Goal: Browse casually

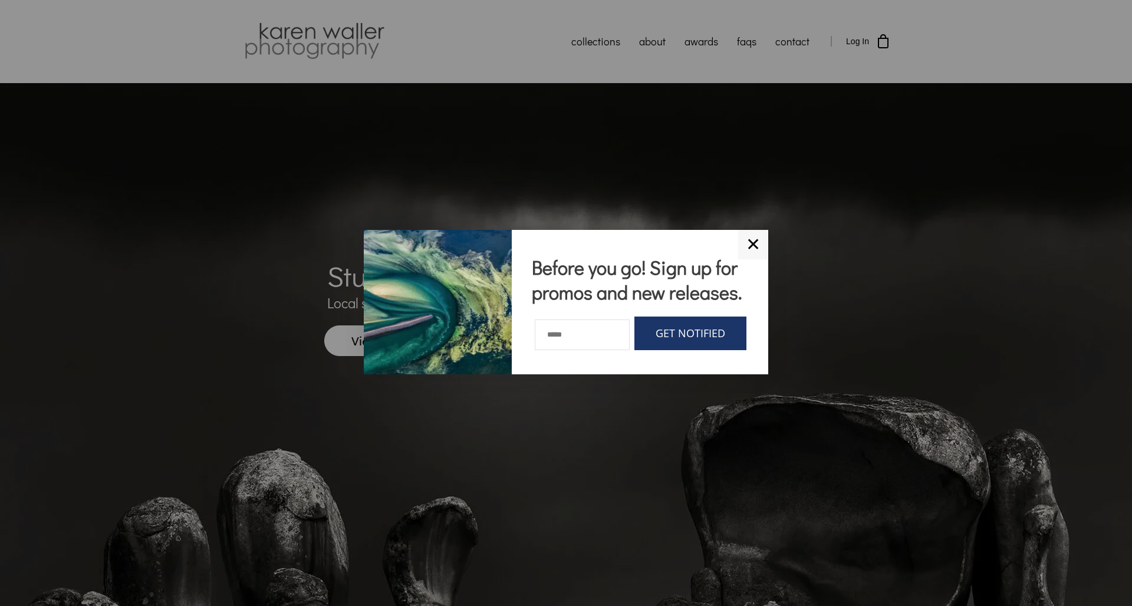
click at [752, 230] on link "✕" at bounding box center [753, 244] width 30 height 29
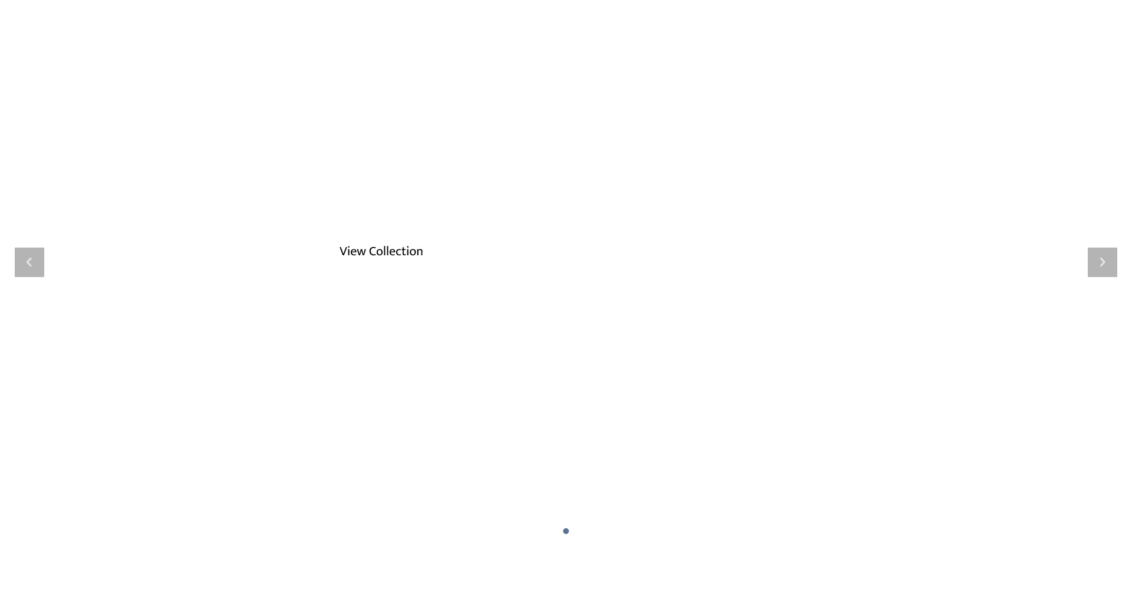
scroll to position [102, 0]
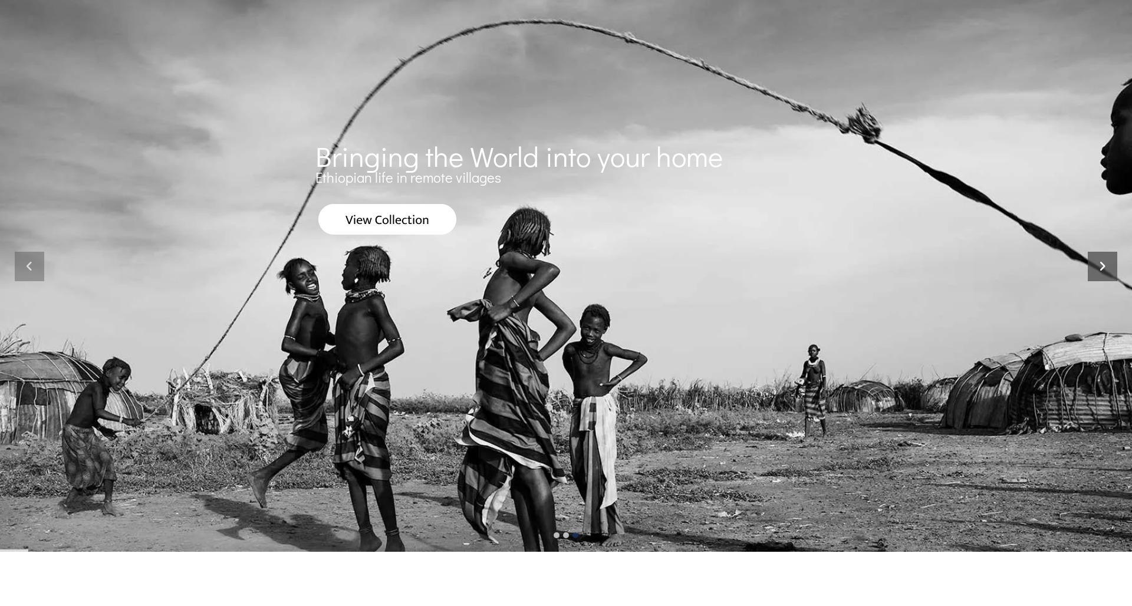
click at [780, 264] on icon at bounding box center [1102, 266] width 29 height 29
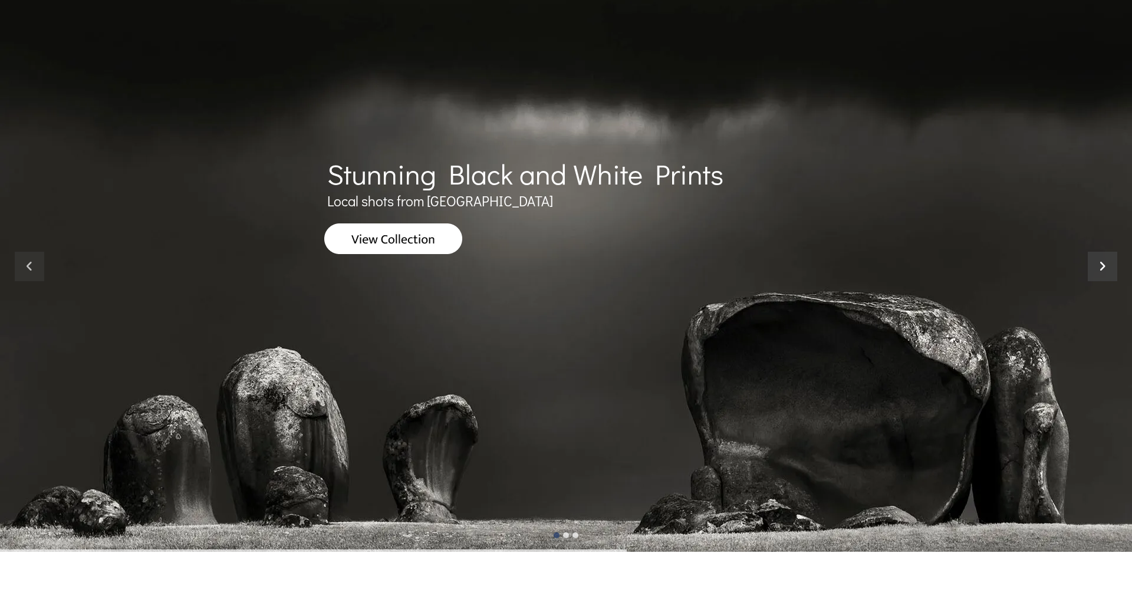
click at [780, 264] on icon at bounding box center [1102, 266] width 29 height 29
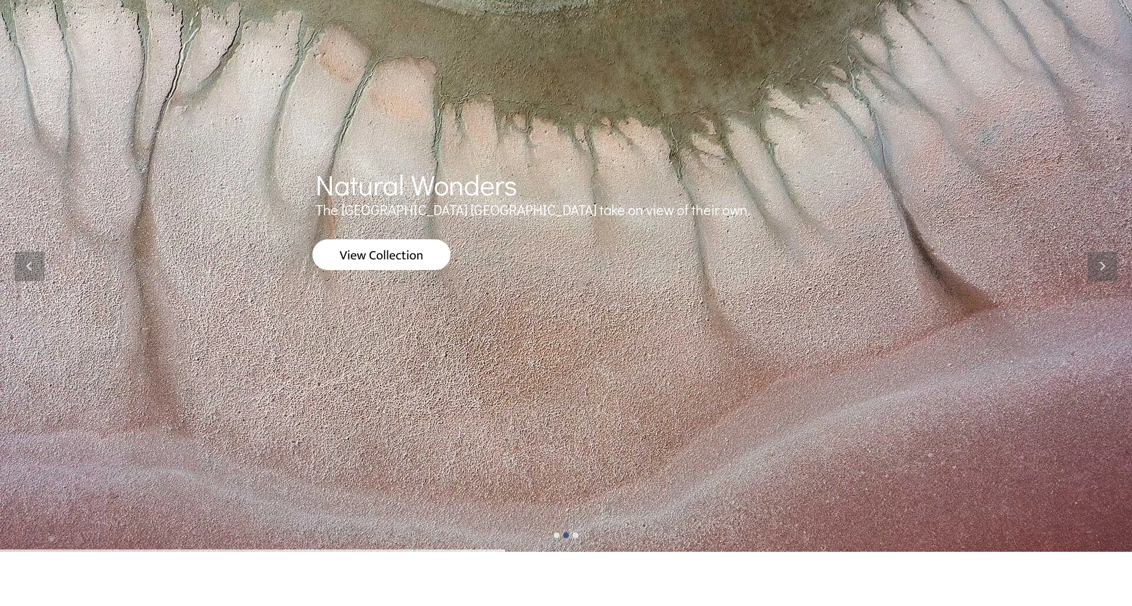
click at [412, 252] on img at bounding box center [382, 254] width 138 height 31
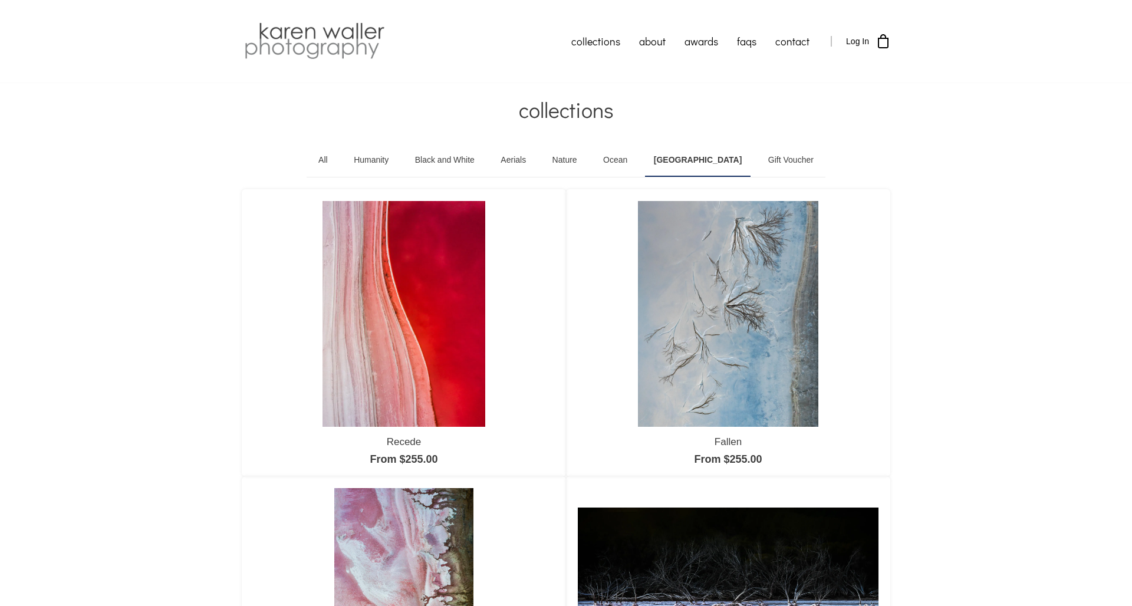
click at [586, 259] on link at bounding box center [728, 314] width 301 height 226
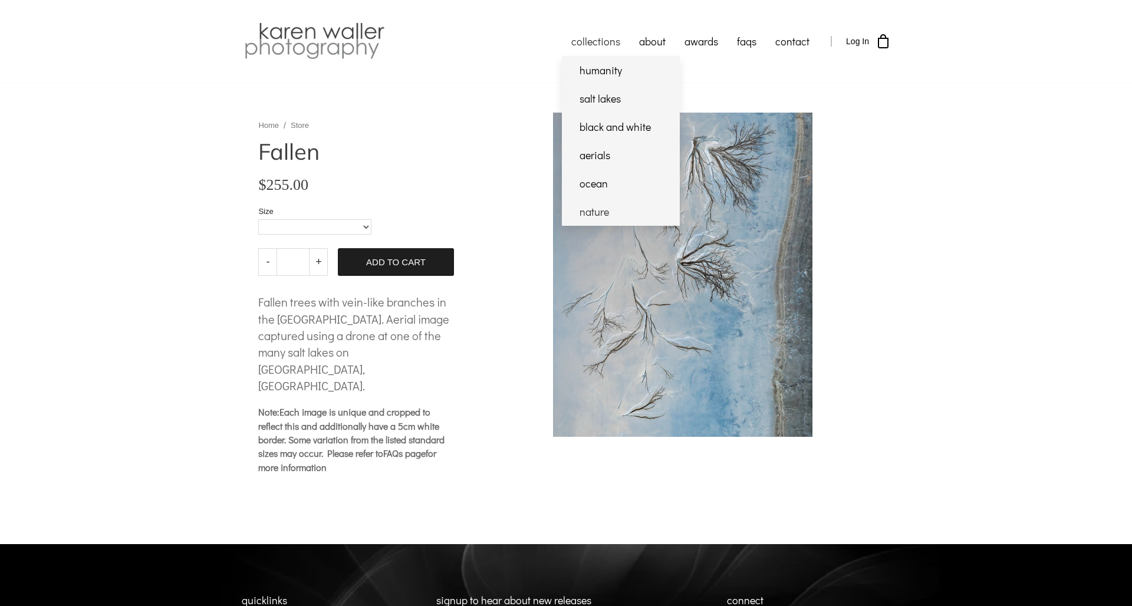
click at [587, 209] on link "nature" at bounding box center [621, 212] width 118 height 28
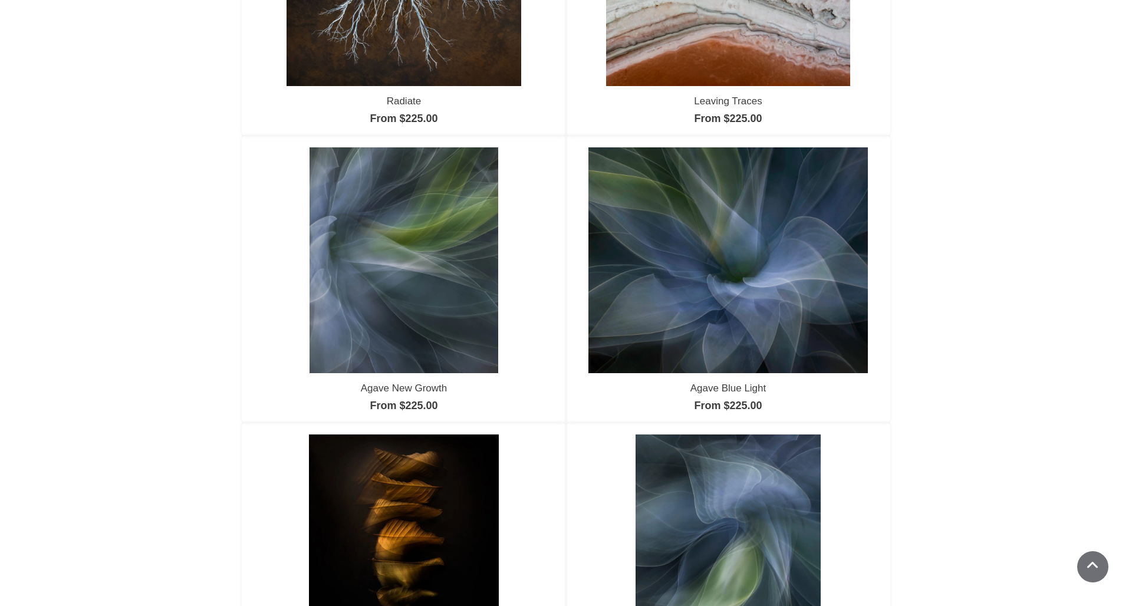
scroll to position [628, 0]
click at [587, 209] on link at bounding box center [728, 260] width 301 height 226
click at [440, 295] on img at bounding box center [404, 259] width 189 height 225
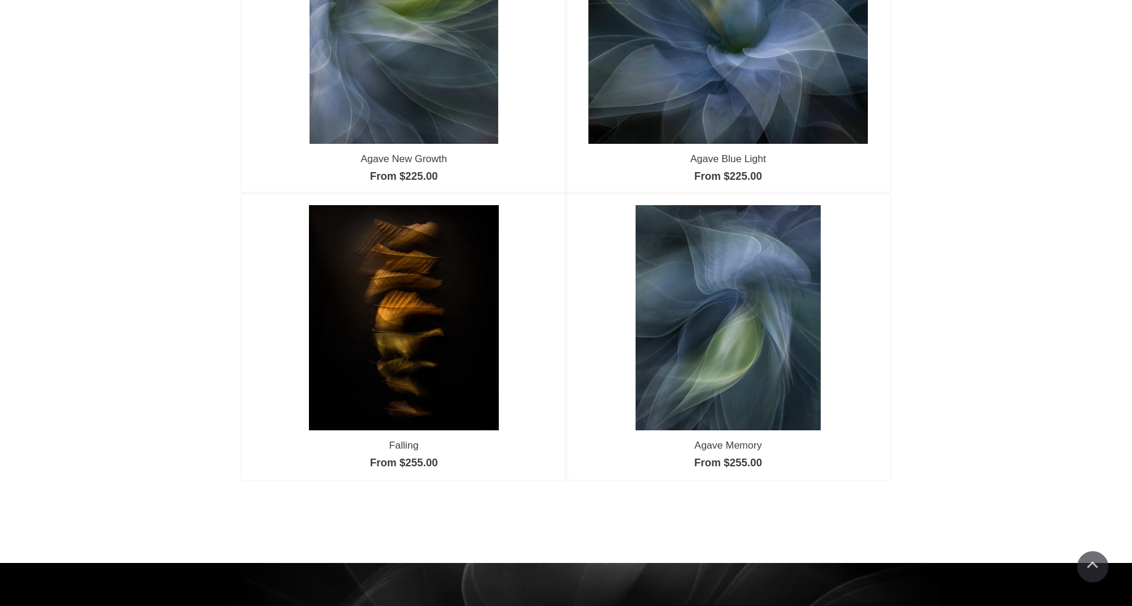
scroll to position [858, 0]
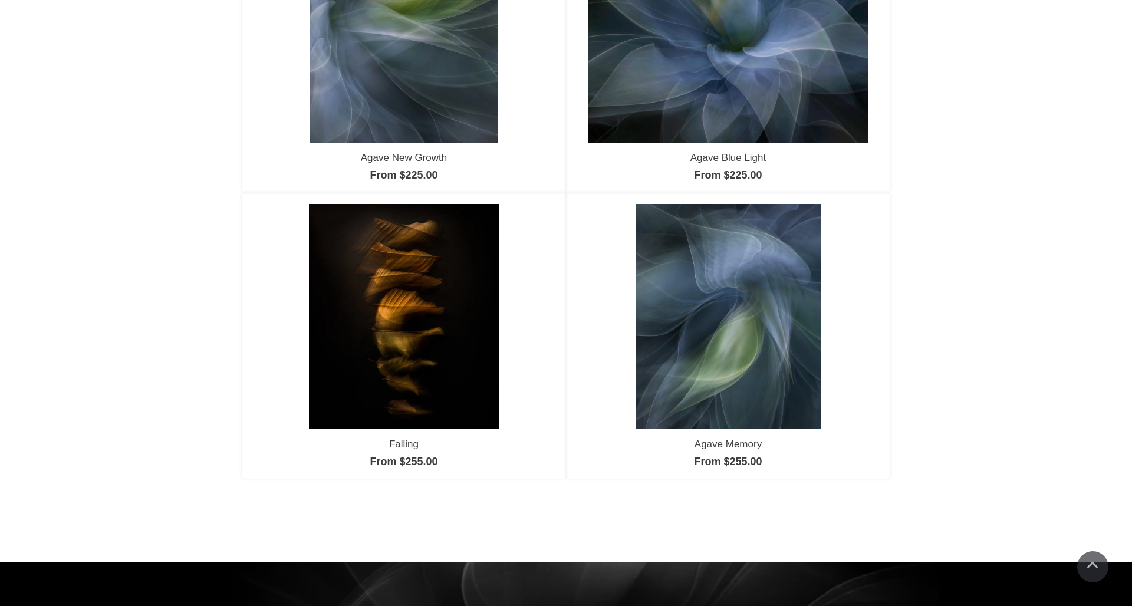
click at [446, 323] on img at bounding box center [404, 316] width 190 height 225
click at [707, 311] on img at bounding box center [728, 316] width 185 height 225
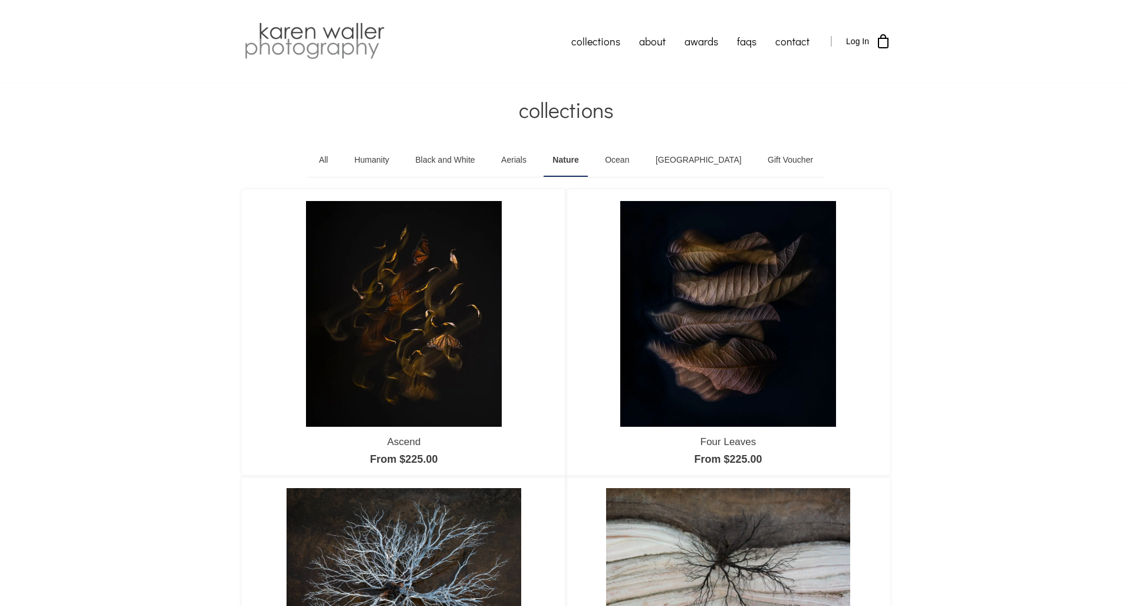
scroll to position [0, 0]
click at [638, 157] on link "Ocean" at bounding box center [617, 160] width 42 height 33
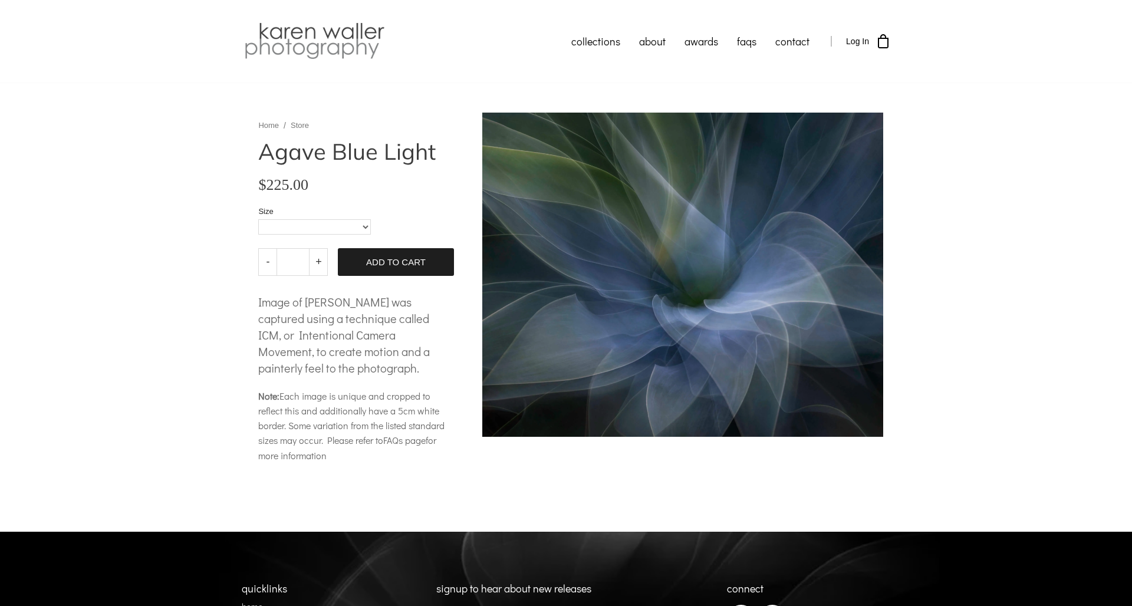
click at [587, 209] on body "collections humanity" at bounding box center [566, 378] width 1132 height 757
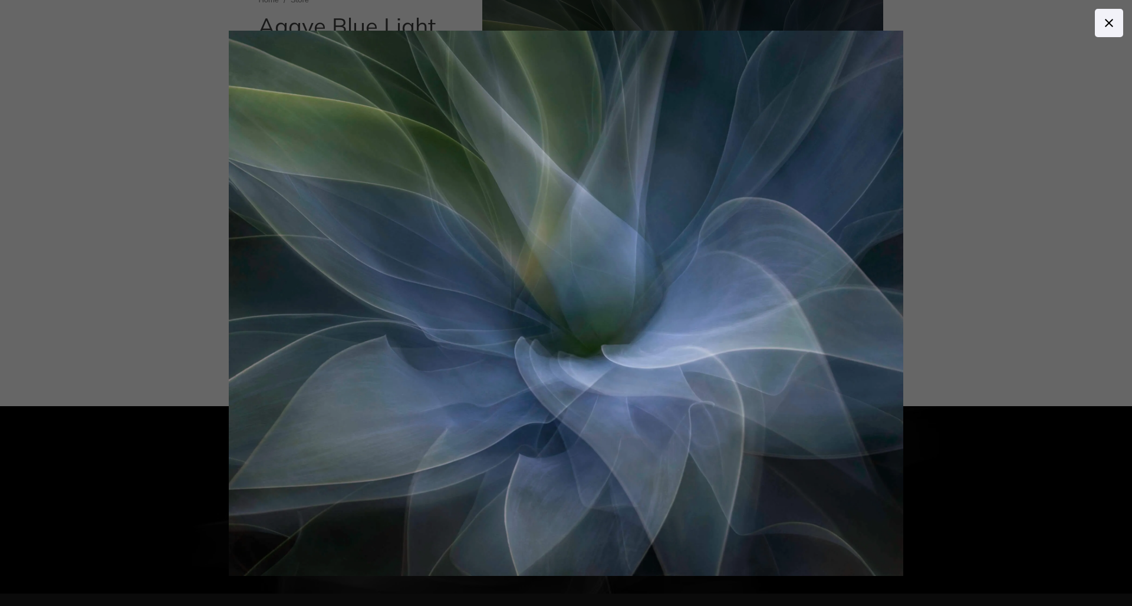
scroll to position [125, 0]
click at [1109, 20] on icon at bounding box center [1109, 23] width 14 height 14
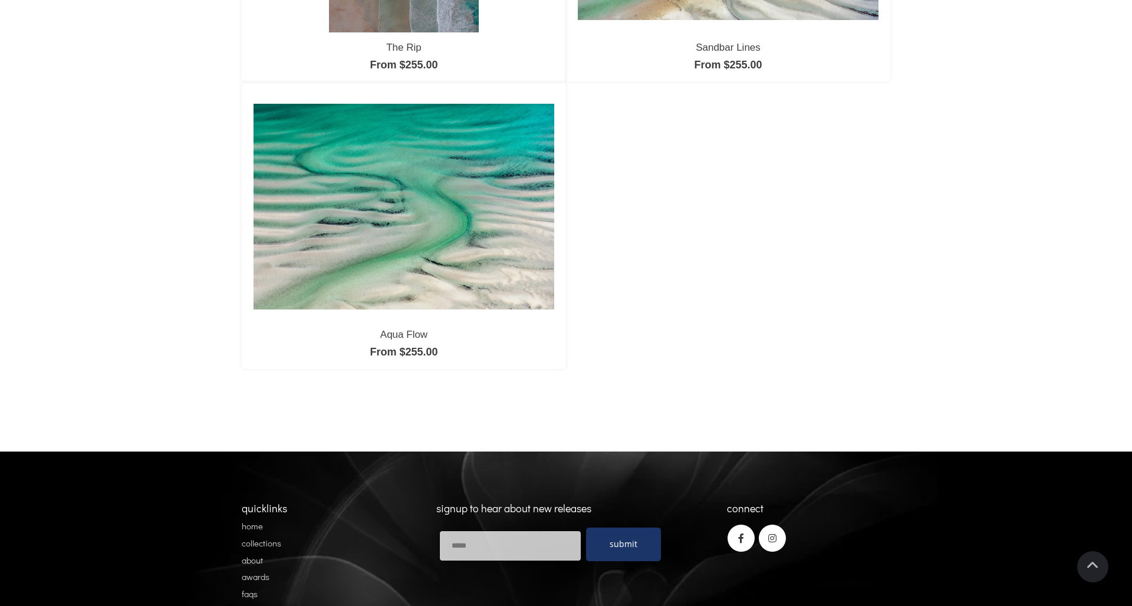
scroll to position [682, 0]
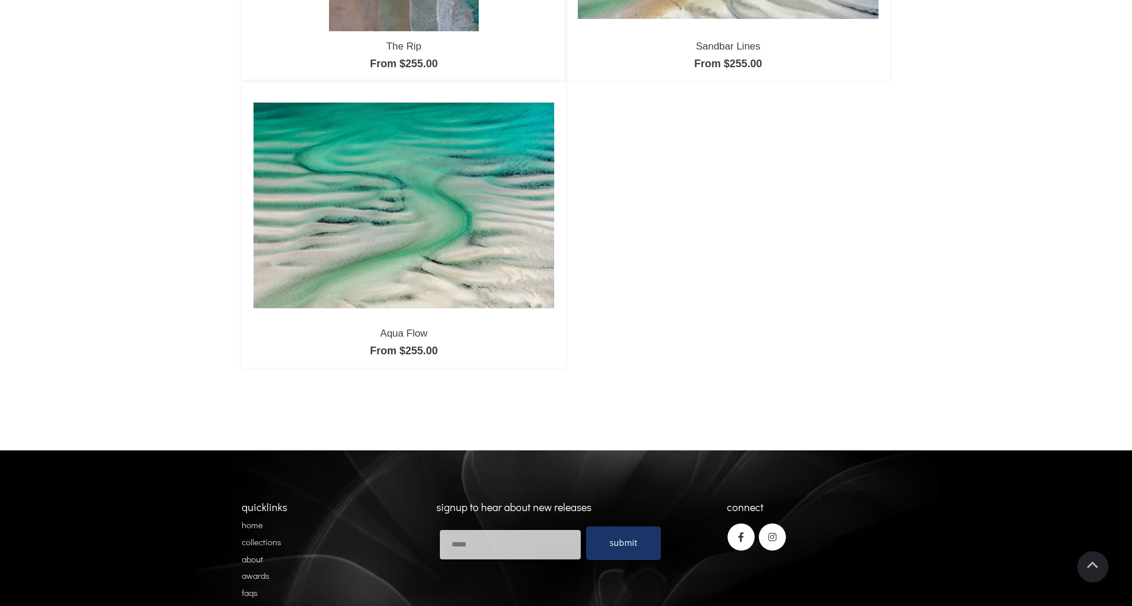
click at [481, 236] on img at bounding box center [404, 206] width 301 height 206
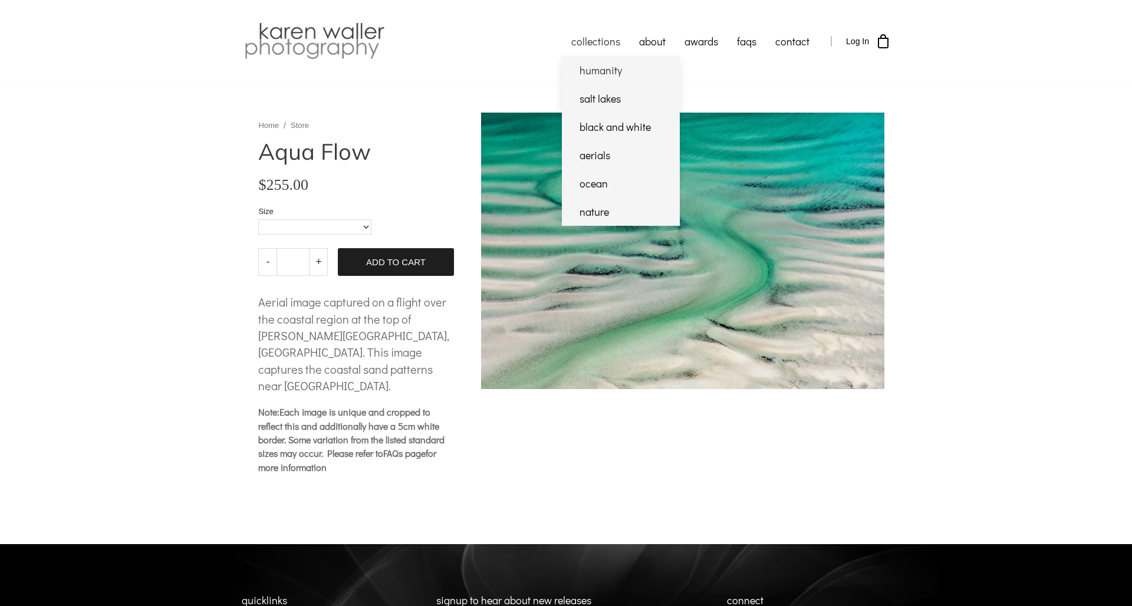
click at [599, 68] on link "humanity" at bounding box center [621, 70] width 118 height 28
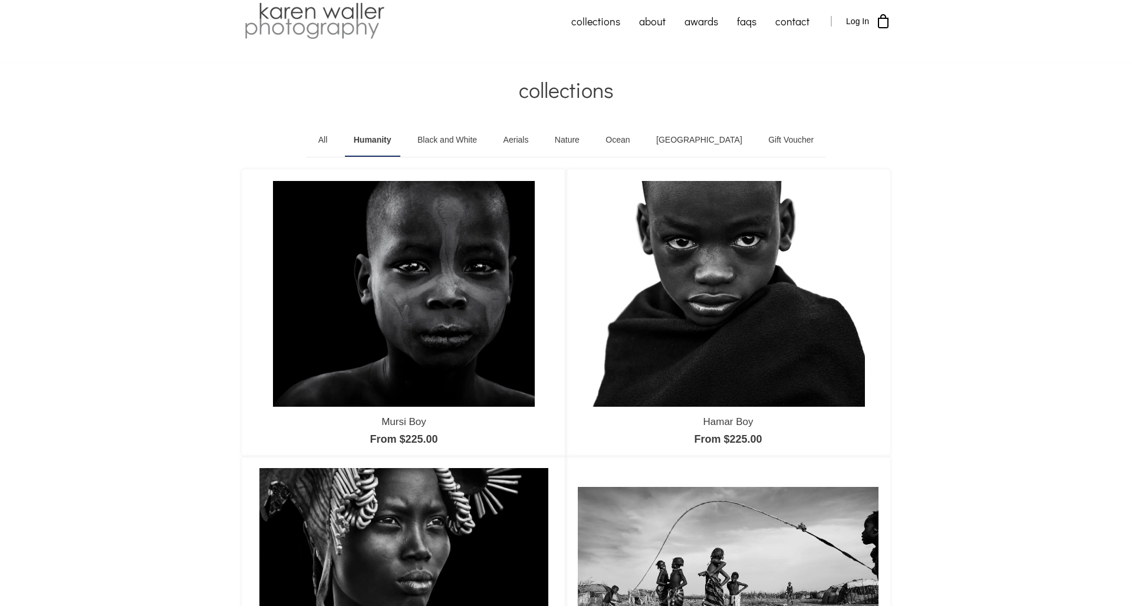
scroll to position [19, 0]
click at [461, 137] on link "Black and White" at bounding box center [447, 140] width 77 height 33
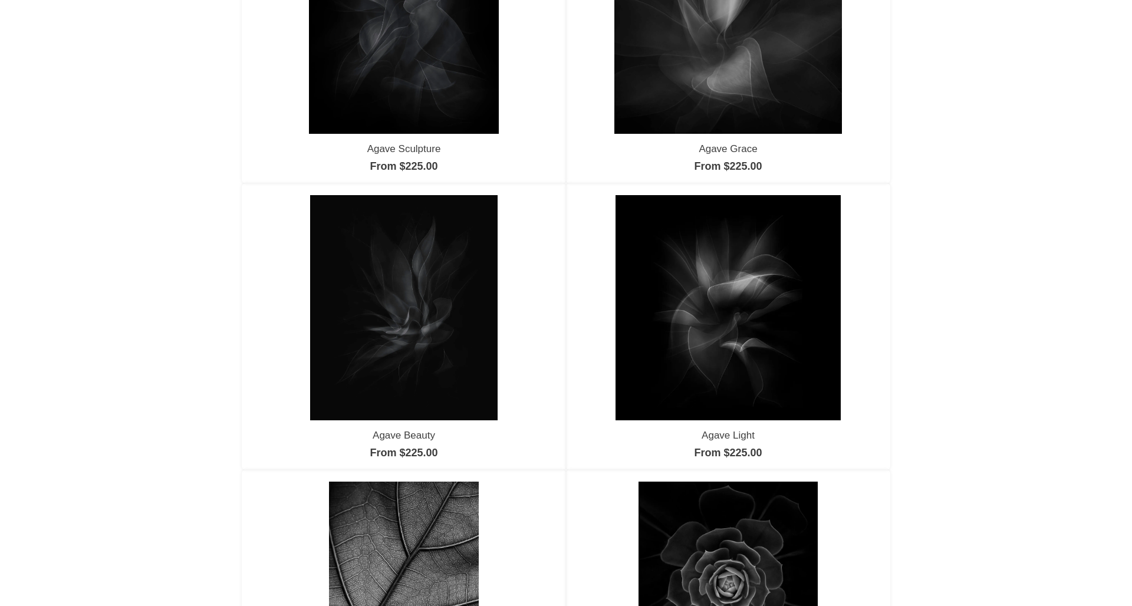
scroll to position [294, 0]
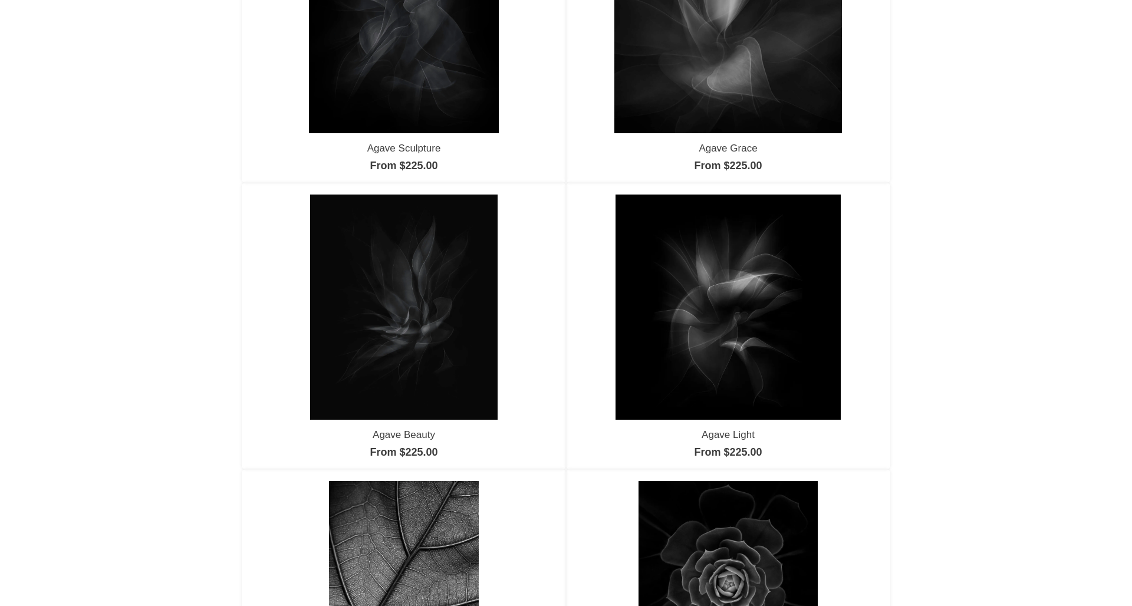
click at [740, 272] on img at bounding box center [729, 308] width 226 height 226
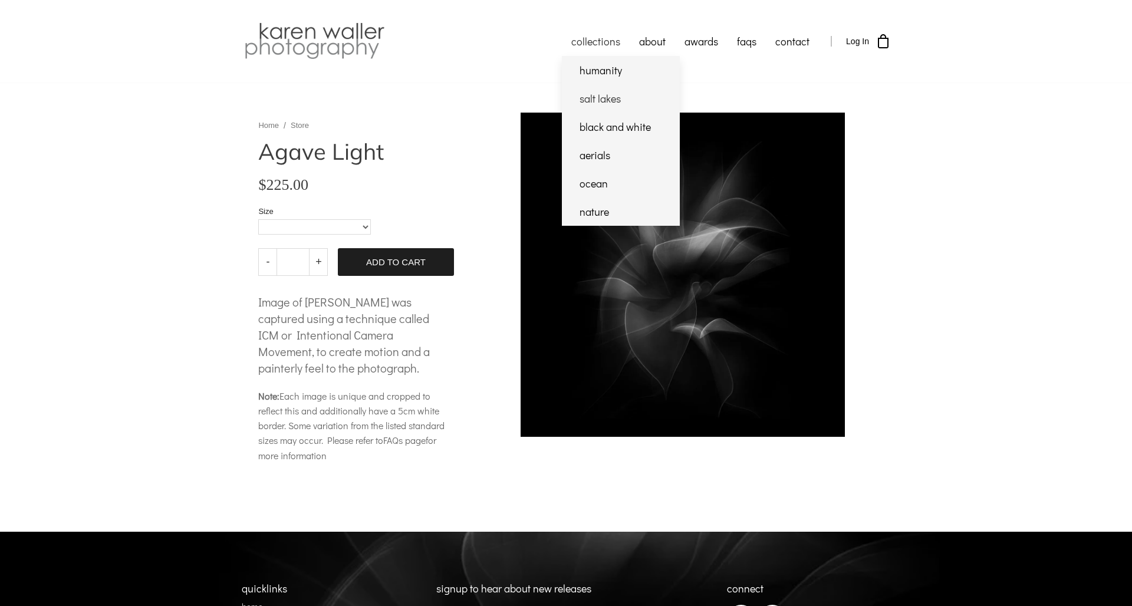
click at [585, 91] on link "salt lakes" at bounding box center [621, 98] width 118 height 28
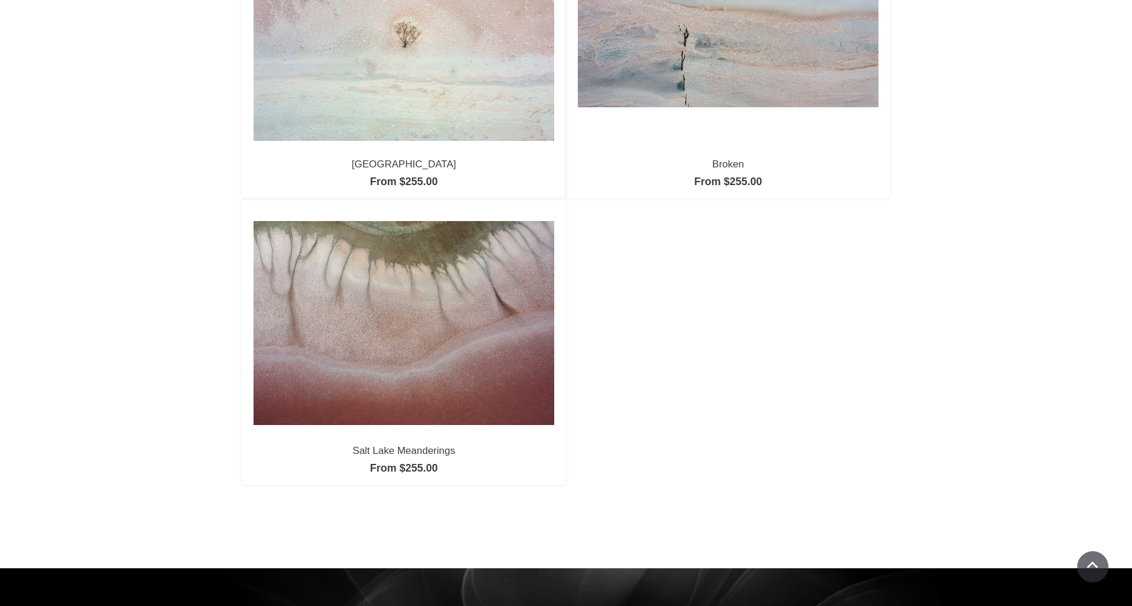
scroll to position [854, 0]
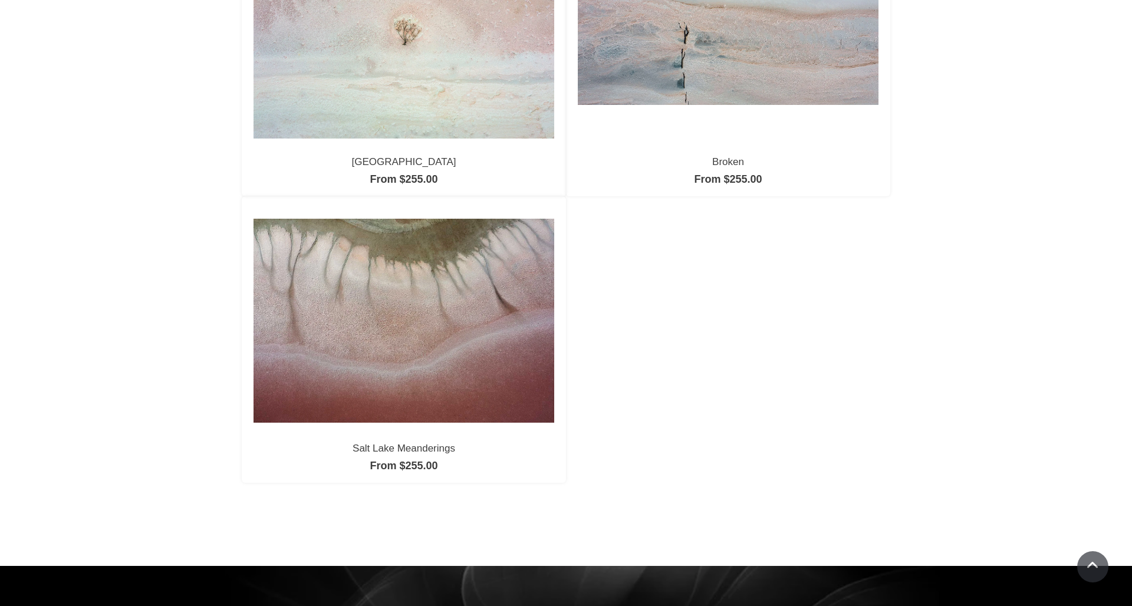
click at [409, 363] on img at bounding box center [404, 321] width 301 height 204
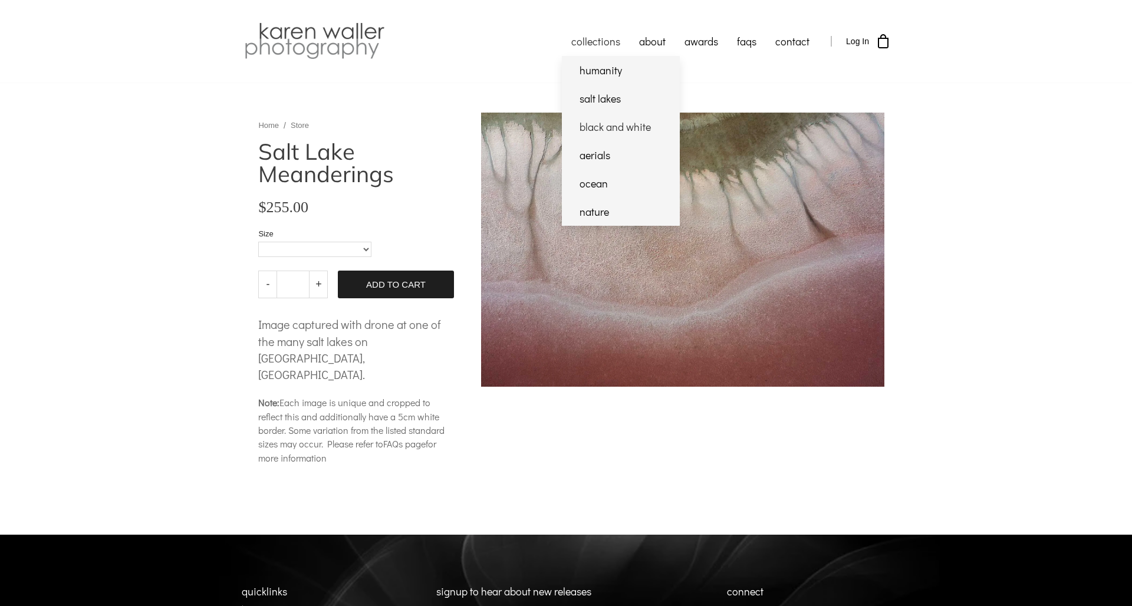
click at [599, 122] on link "black and white" at bounding box center [621, 127] width 118 height 28
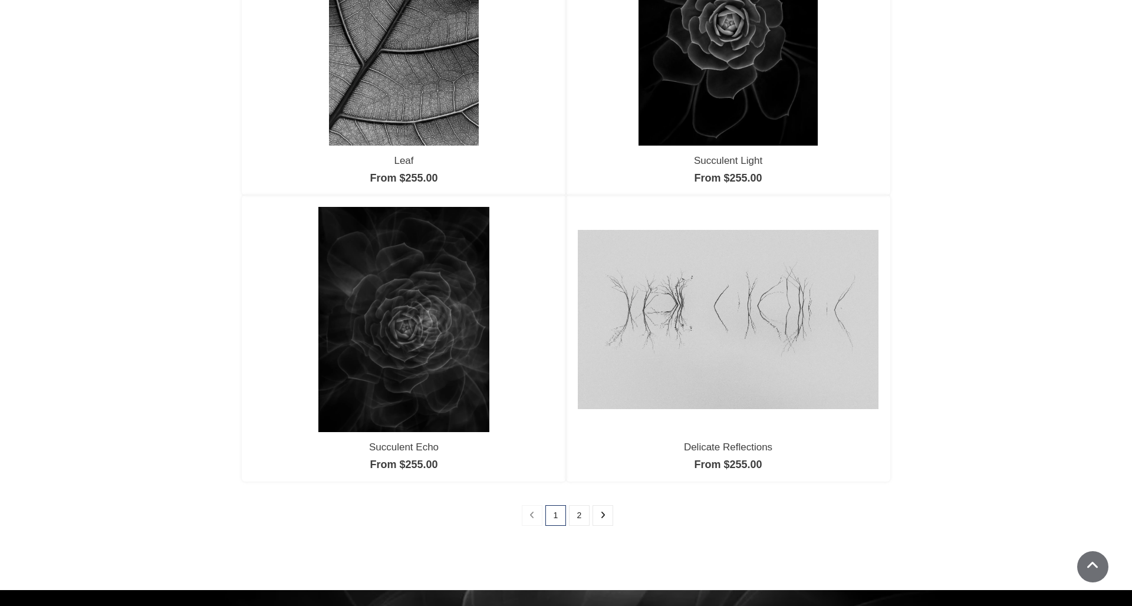
scroll to position [856, 0]
click at [718, 294] on img at bounding box center [728, 319] width 301 height 180
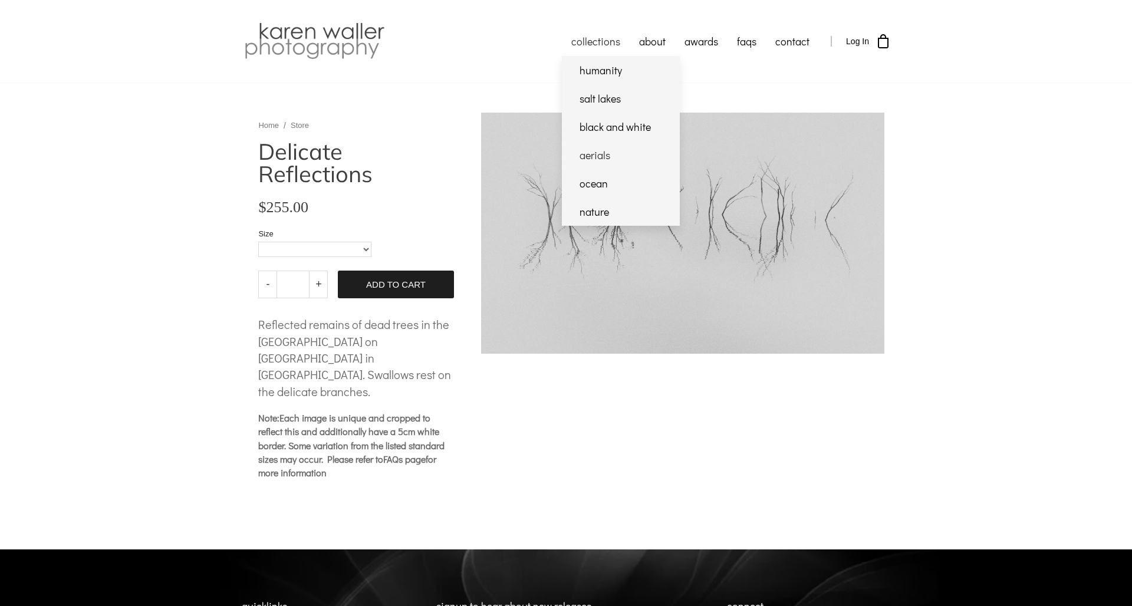
click at [600, 150] on link "aerials" at bounding box center [621, 155] width 118 height 28
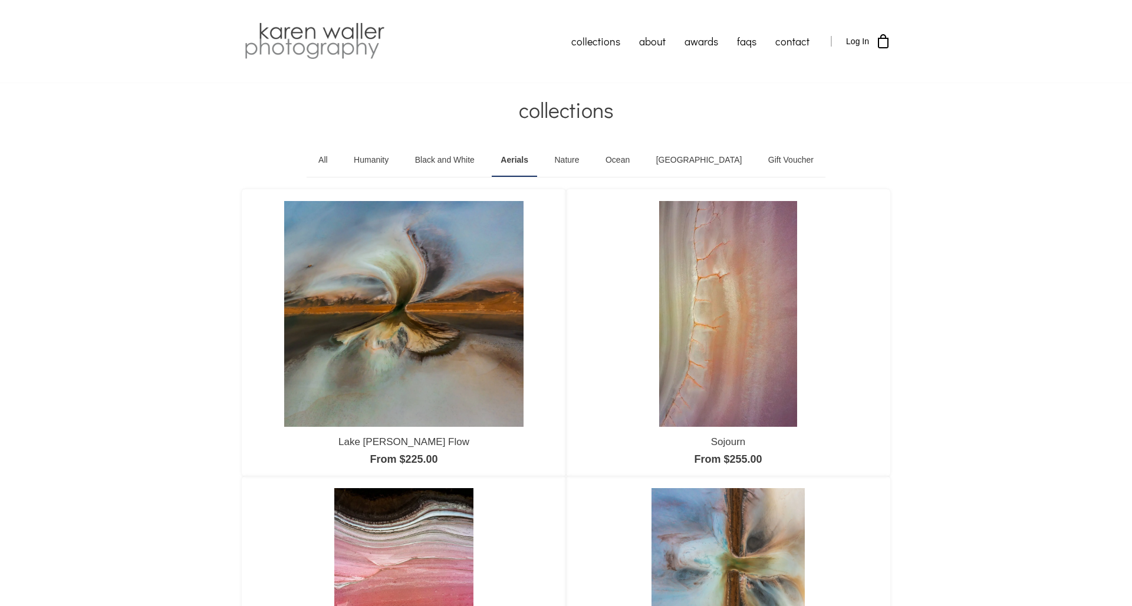
click at [588, 158] on link "Nature" at bounding box center [566, 160] width 42 height 33
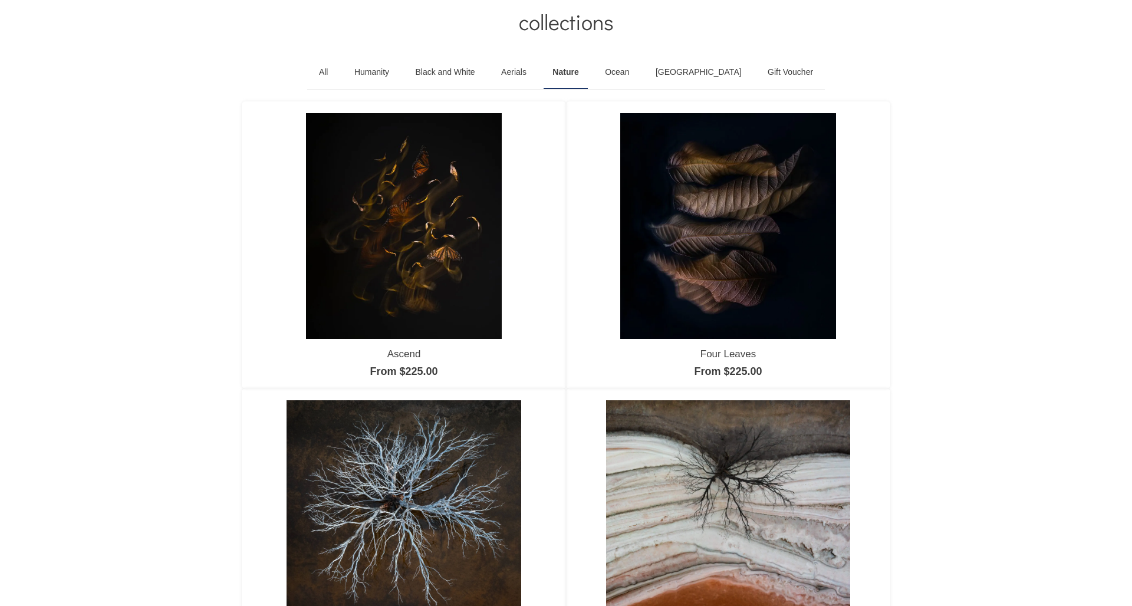
scroll to position [87, 0]
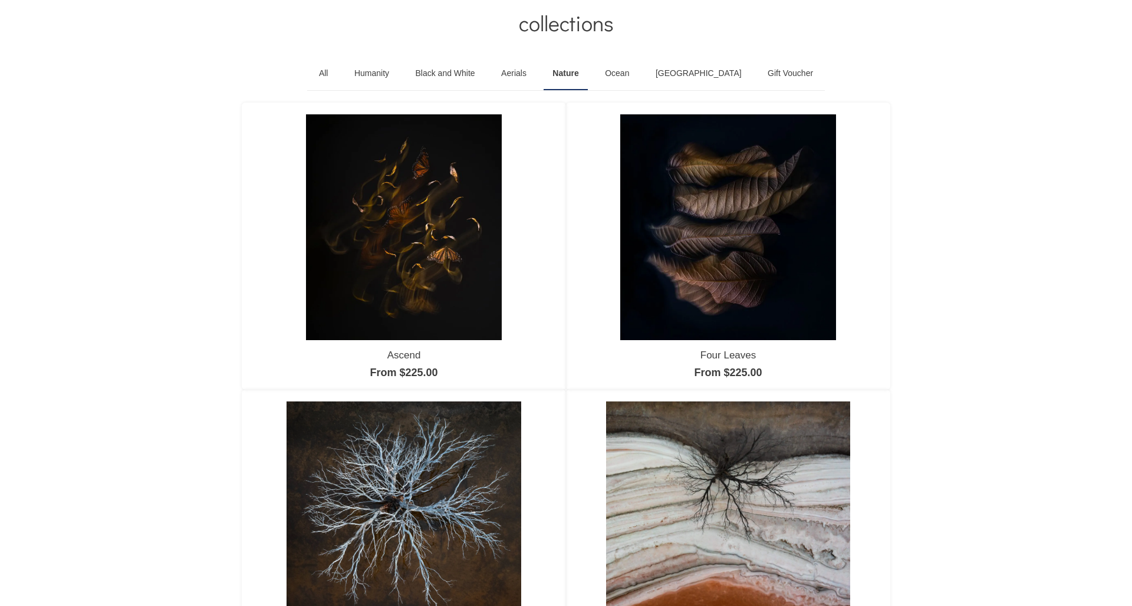
click at [638, 69] on link "Ocean" at bounding box center [617, 73] width 42 height 33
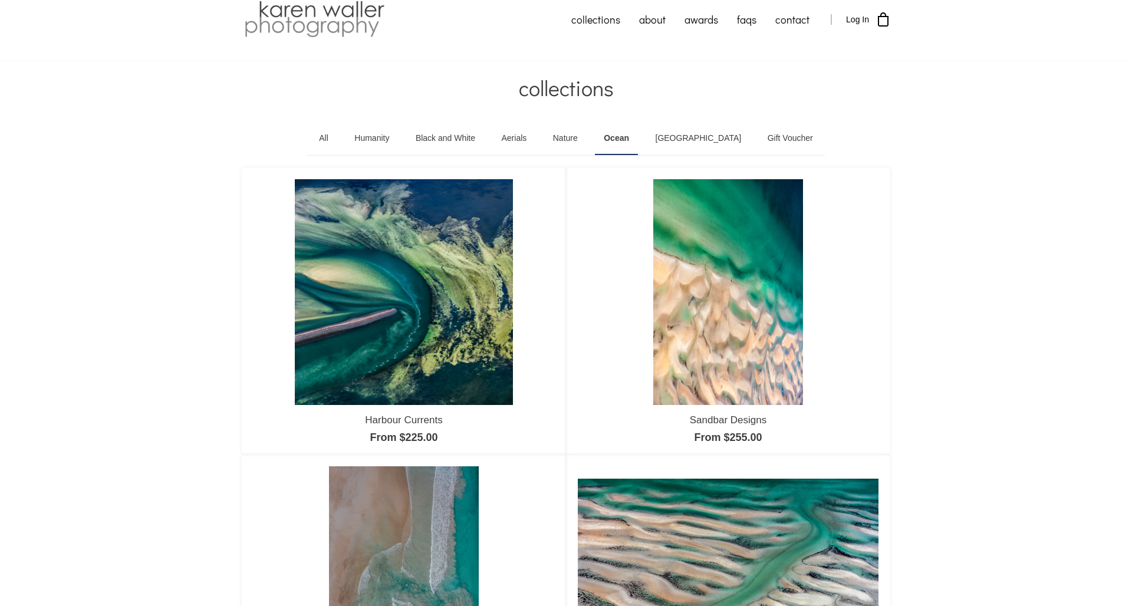
scroll to position [21, 0]
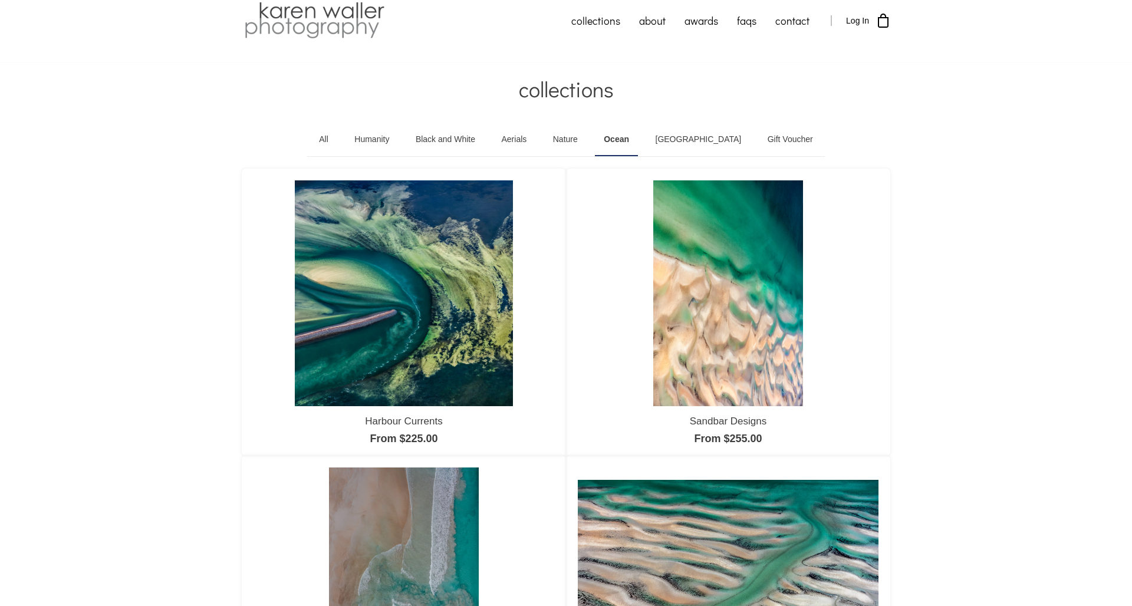
click at [695, 132] on link "[GEOGRAPHIC_DATA]" at bounding box center [699, 139] width 104 height 33
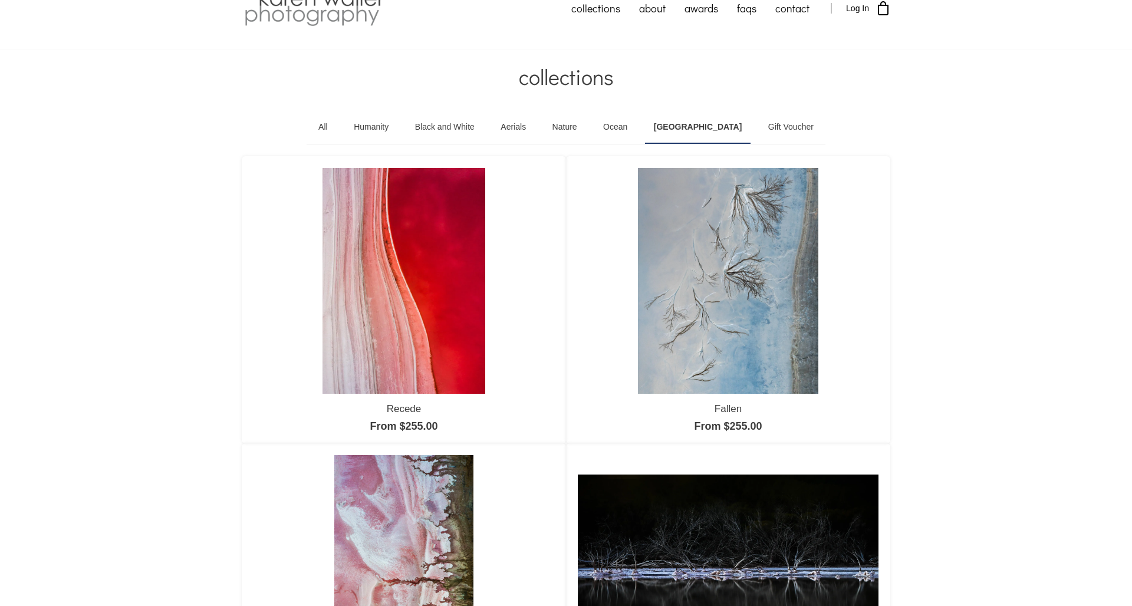
scroll to position [13, 0]
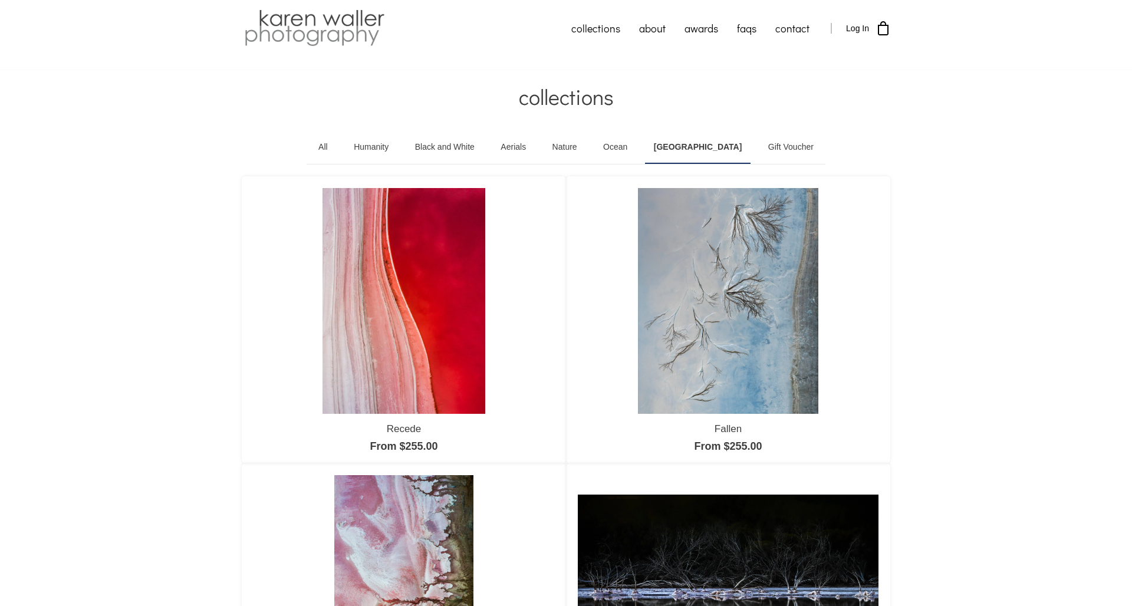
click at [766, 141] on link "Gift Voucher" at bounding box center [791, 147] width 63 height 33
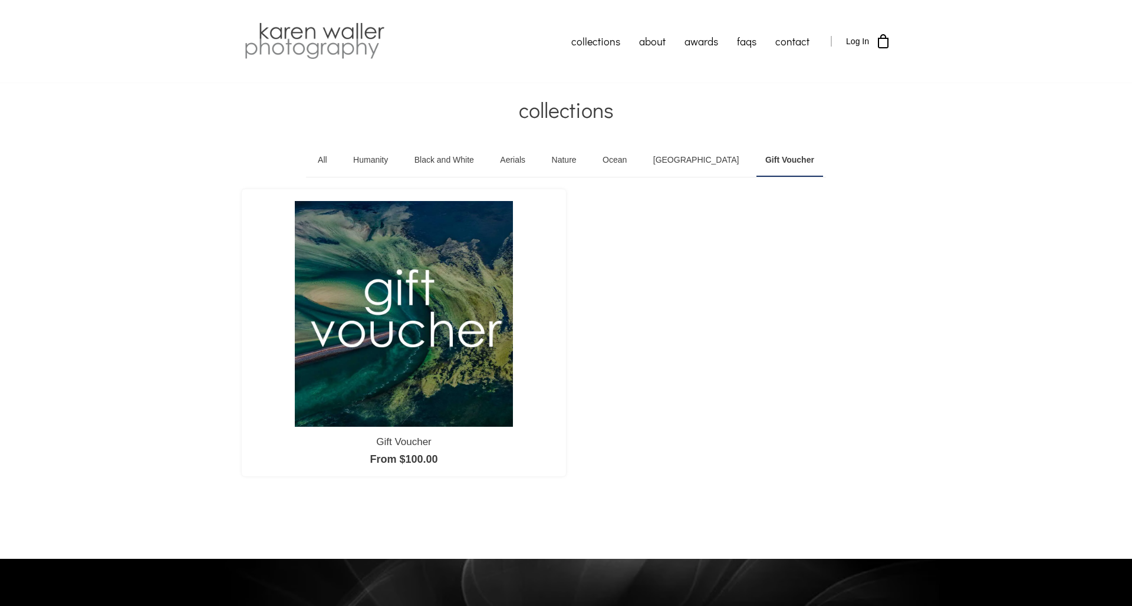
click at [389, 159] on link "Humanity" at bounding box center [370, 160] width 52 height 33
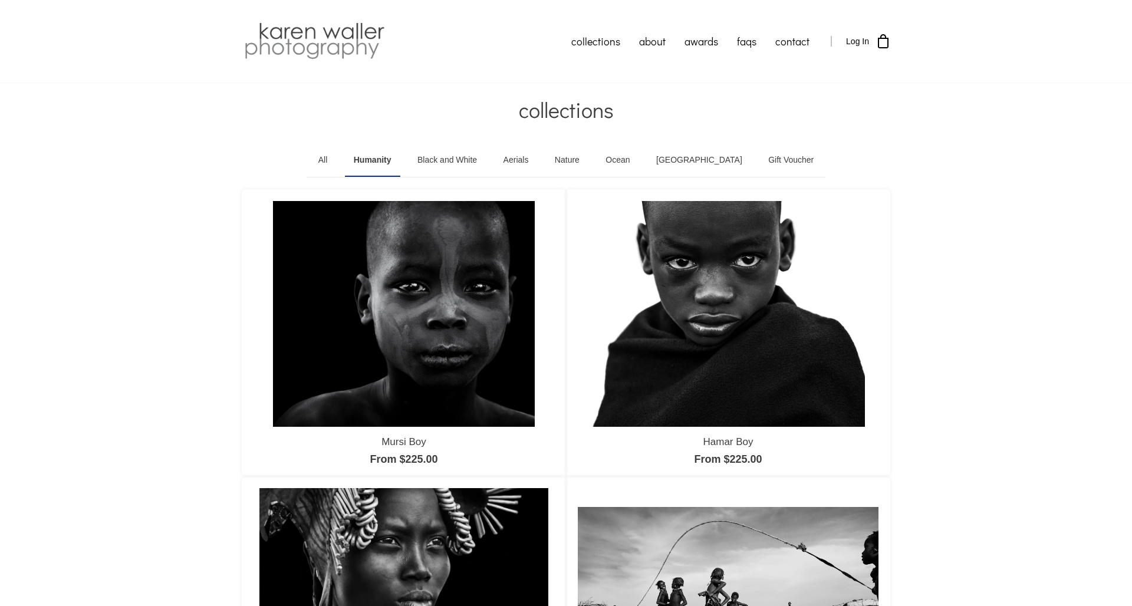
click at [538, 156] on link "Aerials" at bounding box center [516, 160] width 43 height 33
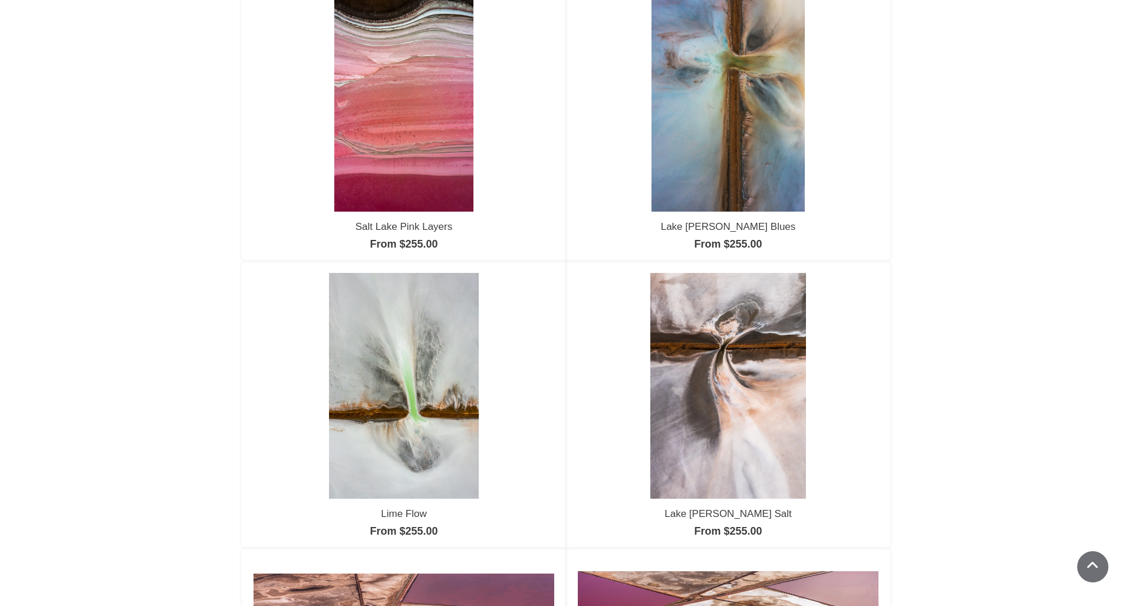
scroll to position [504, 0]
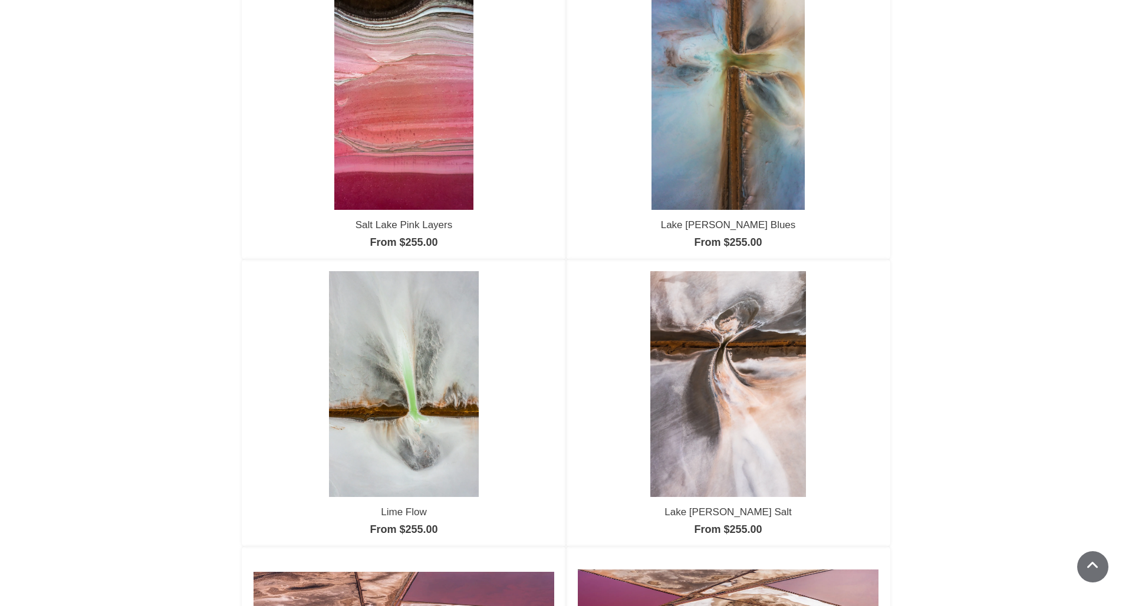
click at [706, 127] on img at bounding box center [728, 97] width 153 height 225
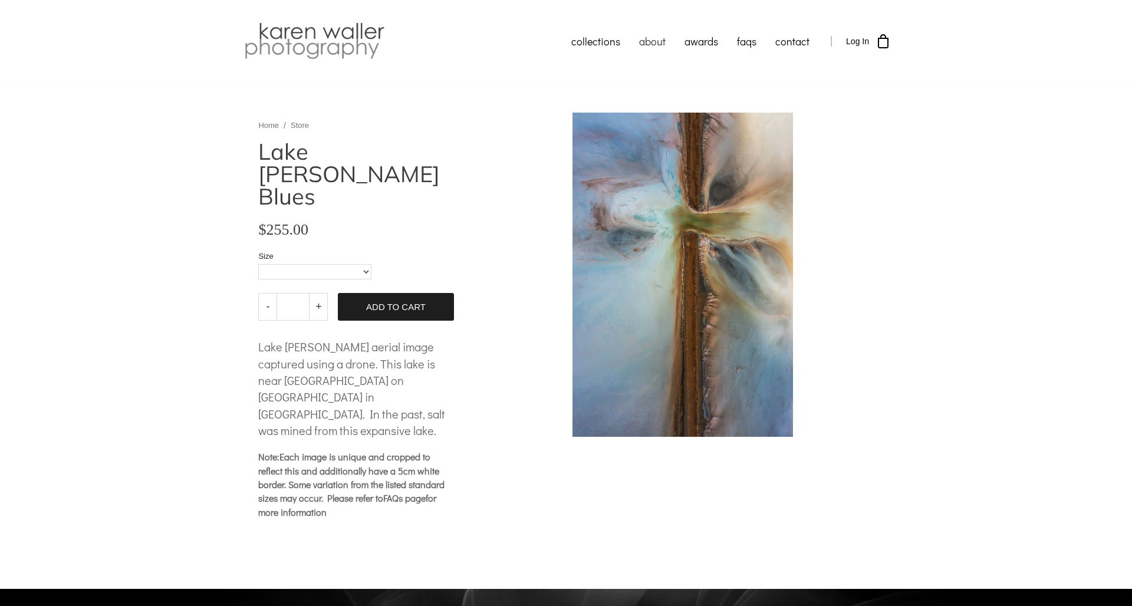
click at [650, 37] on link "about" at bounding box center [652, 41] width 45 height 29
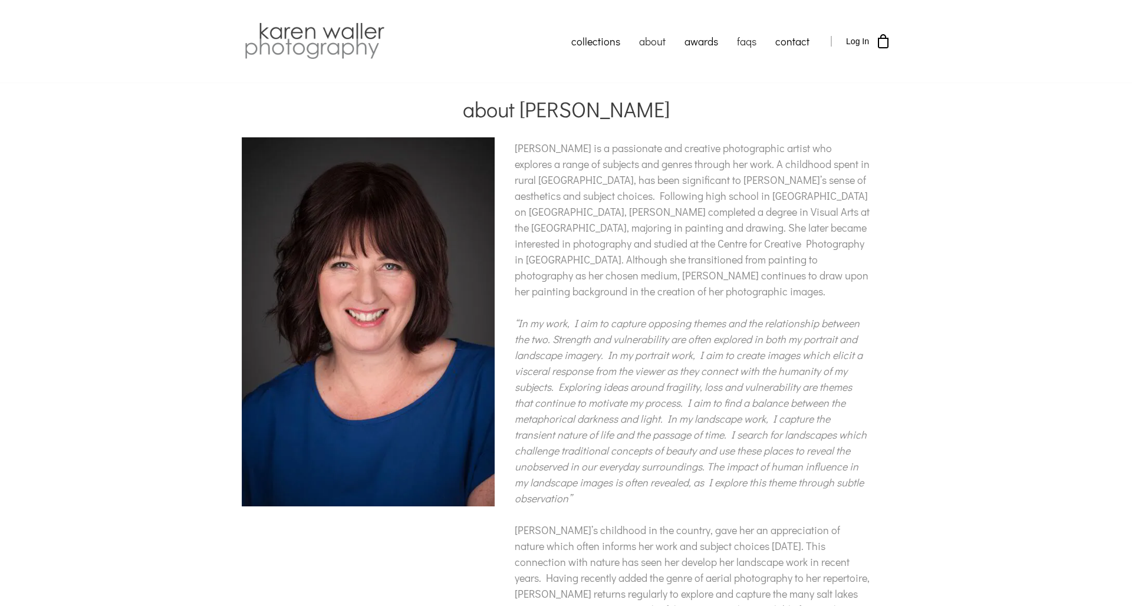
click at [748, 38] on link "faqs" at bounding box center [747, 41] width 38 height 29
click at [346, 335] on img at bounding box center [368, 322] width 253 height 378
